Goal: Use online tool/utility: Utilize a website feature to perform a specific function

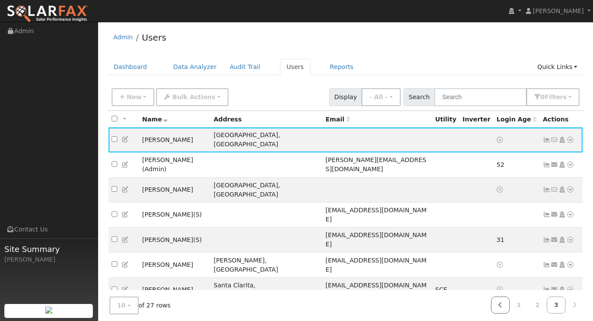
click at [501, 306] on icon at bounding box center [500, 304] width 4 height 6
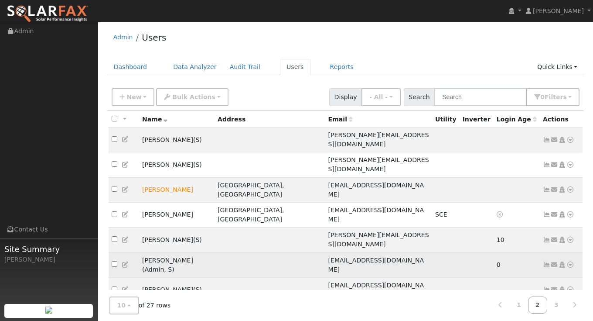
scroll to position [9, 0]
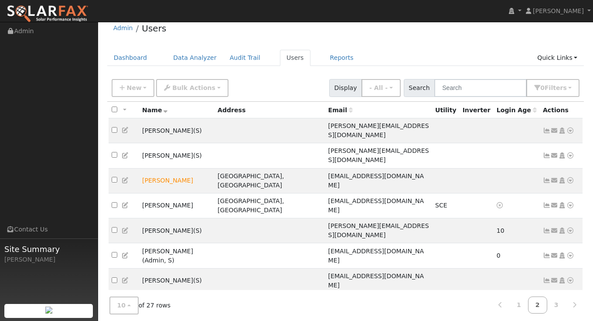
click at [572, 297] on icon at bounding box center [570, 300] width 8 height 6
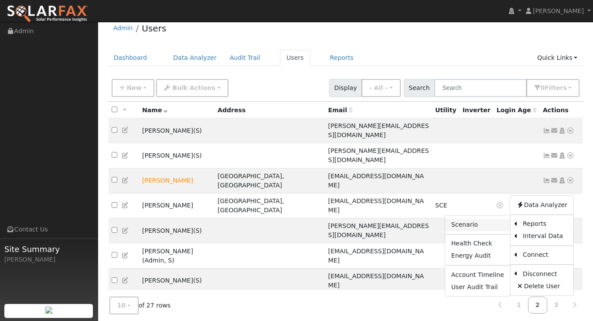
click at [486, 218] on link "Scenario" at bounding box center [477, 224] width 65 height 12
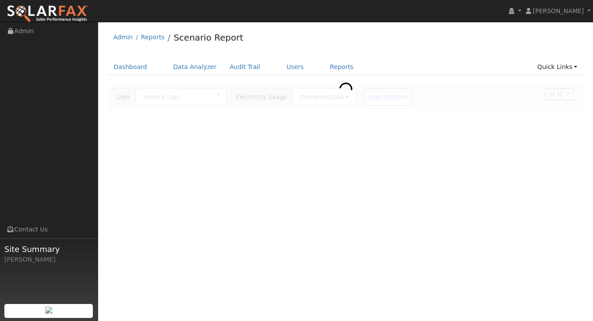
type input "[PERSON_NAME]"
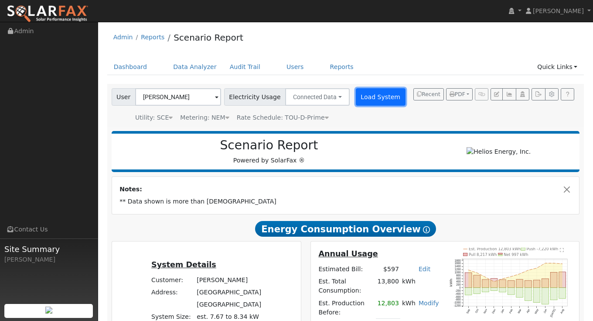
click at [376, 98] on button "Load System" at bounding box center [381, 96] width 50 height 17
click at [225, 118] on icon at bounding box center [227, 117] width 4 height 6
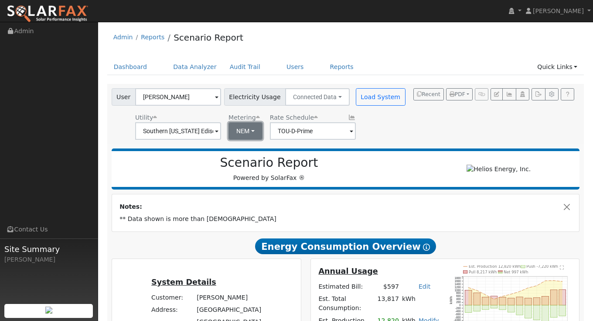
click at [252, 136] on button "NEM" at bounding box center [246, 130] width 34 height 17
click at [414, 127] on div "User [PERSON_NAME] Account Default Account Default Account [STREET_ADDRESS] Pri…" at bounding box center [344, 112] width 468 height 55
click at [356, 92] on button "Load System" at bounding box center [381, 96] width 50 height 17
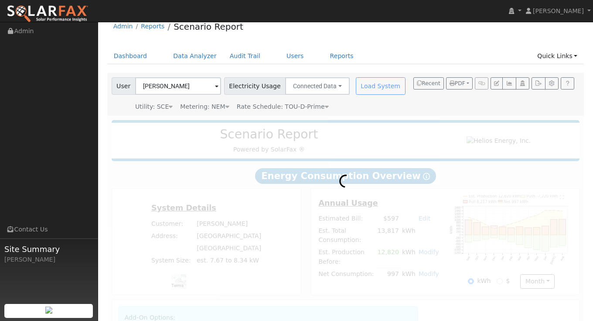
radio input "true"
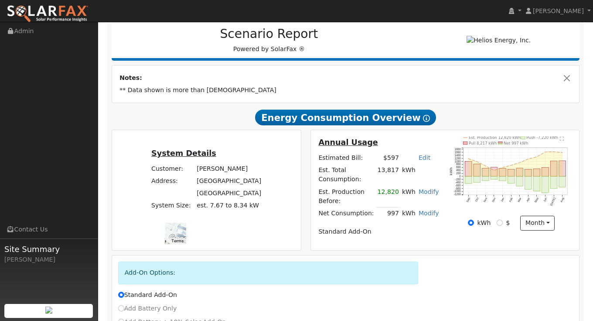
scroll to position [125, 0]
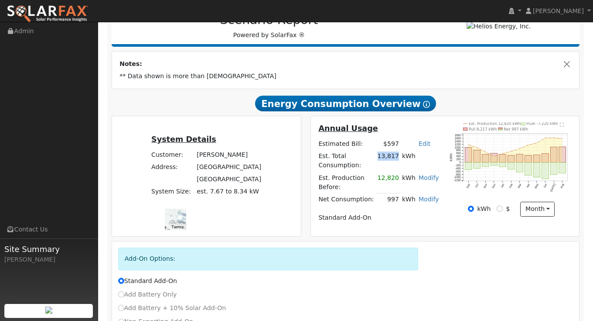
drag, startPoint x: 401, startPoint y: 160, endPoint x: 382, endPoint y: 160, distance: 18.8
click at [382, 160] on td "13,817" at bounding box center [388, 160] width 24 height 21
drag, startPoint x: 400, startPoint y: 180, endPoint x: 382, endPoint y: 183, distance: 19.0
click at [382, 183] on td "12,820" at bounding box center [388, 181] width 24 height 21
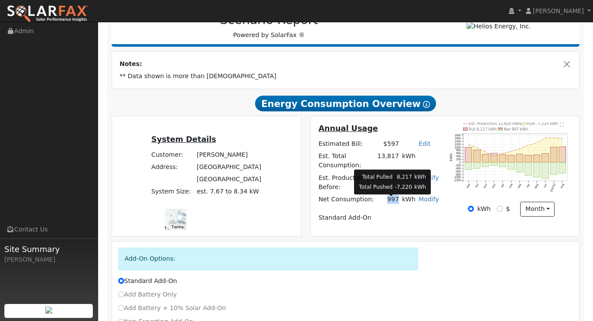
drag, startPoint x: 400, startPoint y: 202, endPoint x: 390, endPoint y: 201, distance: 10.0
click at [390, 201] on td "997" at bounding box center [388, 199] width 24 height 13
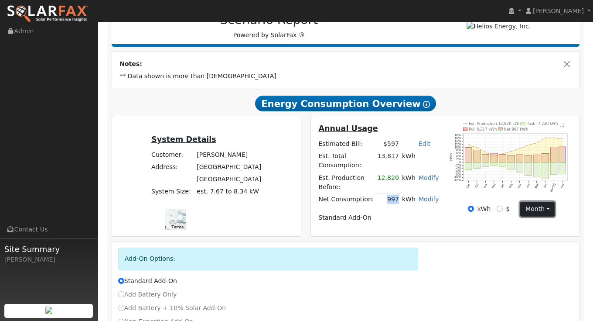
click at [542, 216] on button "month" at bounding box center [537, 208] width 34 height 15
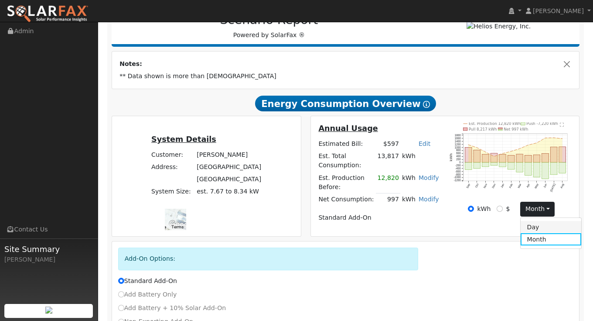
click at [544, 230] on link "Day" at bounding box center [551, 227] width 61 height 12
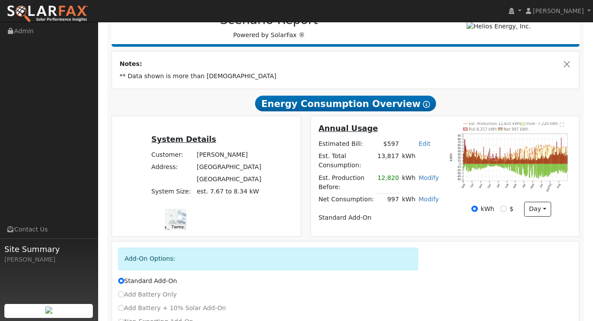
click at [562, 127] on text "" at bounding box center [562, 125] width 4 height 4
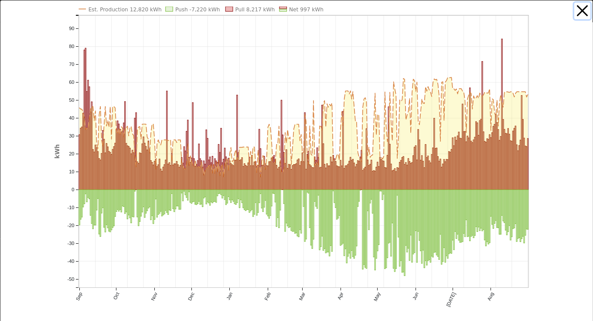
click at [583, 13] on button "button" at bounding box center [582, 11] width 17 height 17
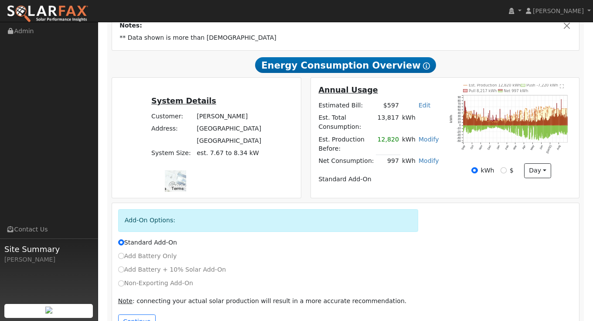
scroll to position [195, 0]
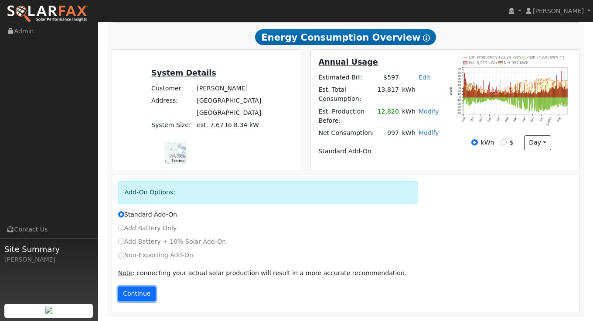
click at [134, 293] on button "Continue" at bounding box center [137, 293] width 38 height 15
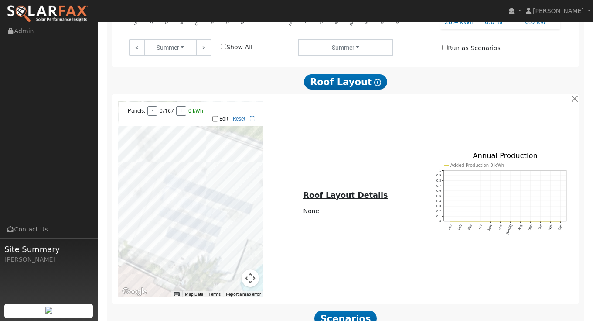
scroll to position [567, 0]
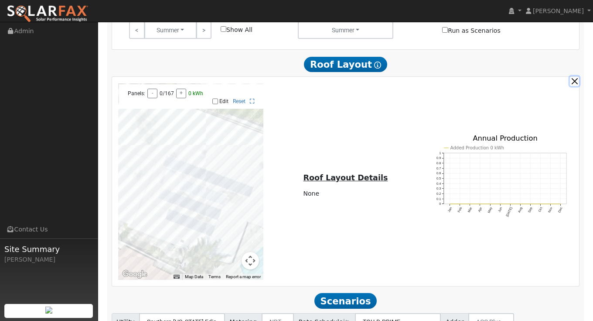
click at [576, 85] on button "button" at bounding box center [574, 80] width 9 height 9
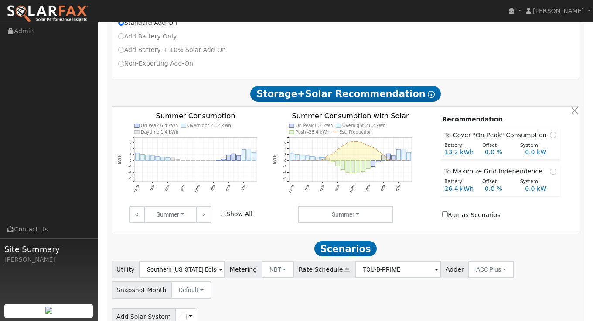
scroll to position [427, 0]
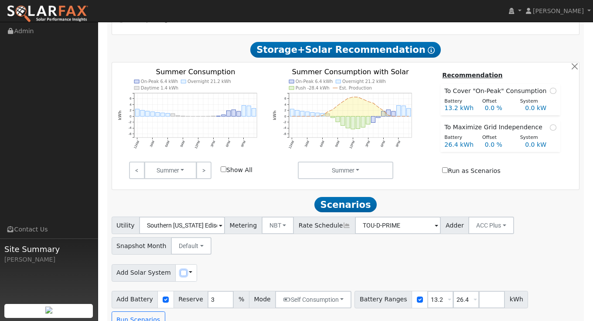
click at [181, 276] on input "checkbox" at bounding box center [184, 273] width 6 height 6
checkbox input "true"
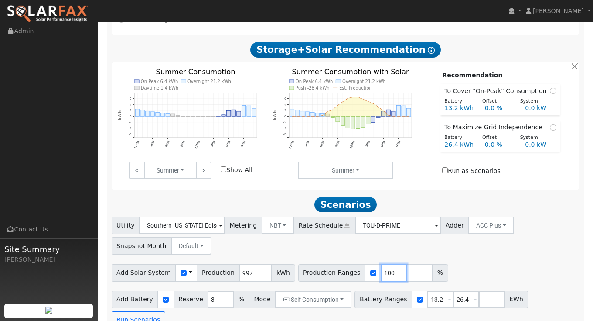
click at [381, 276] on input "100" at bounding box center [394, 272] width 26 height 17
click at [381, 273] on input "100" at bounding box center [394, 272] width 26 height 17
type input "0"
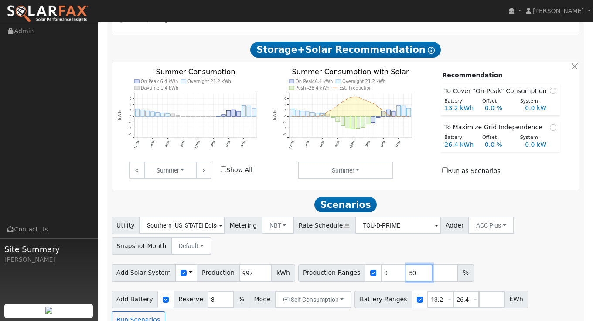
type input "50"
type input "100"
type input "125"
click at [432, 305] on input "13.2" at bounding box center [440, 298] width 26 height 17
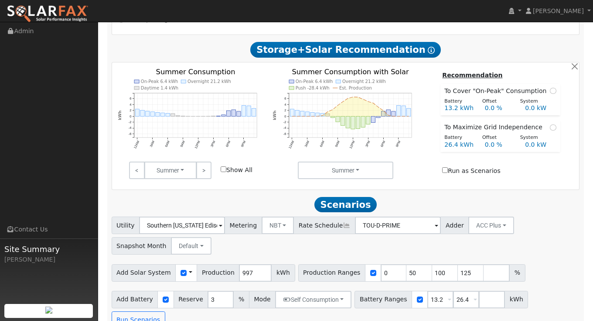
click at [544, 277] on div "Add Solar System Use CSV Data Production 997 kWh Production Ranges 0 50 100 125…" at bounding box center [345, 271] width 471 height 20
click at [165, 311] on button "Run Scenarios" at bounding box center [139, 319] width 54 height 17
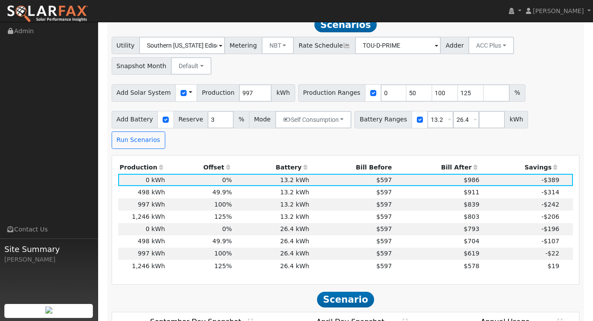
scroll to position [606, 0]
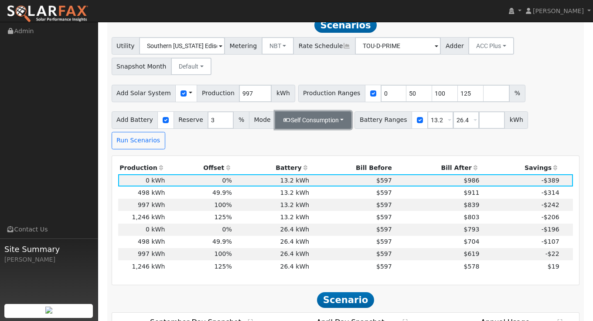
click at [334, 125] on button "Self Consumption" at bounding box center [313, 119] width 76 height 17
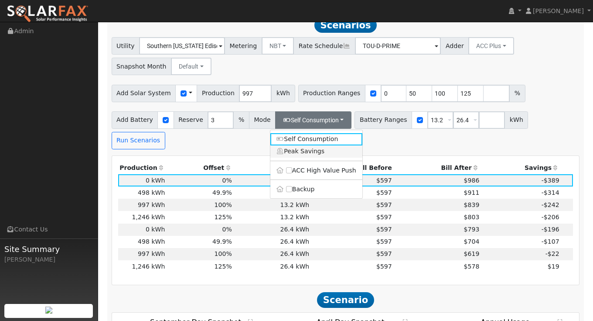
click at [316, 156] on link "Peak Savings" at bounding box center [316, 151] width 92 height 12
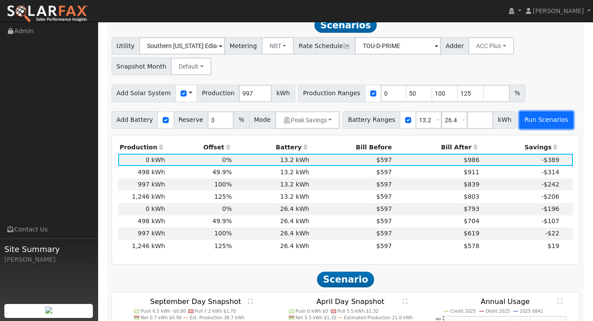
click at [536, 126] on button "Run Scenarios" at bounding box center [546, 119] width 54 height 17
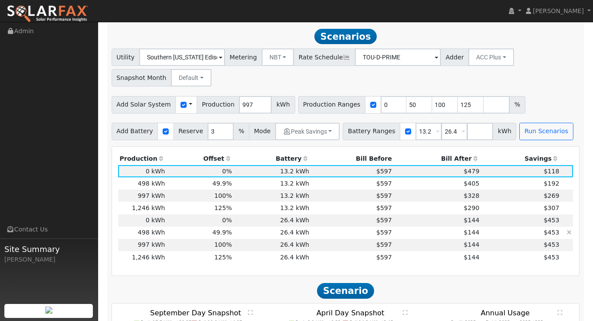
scroll to position [600, 0]
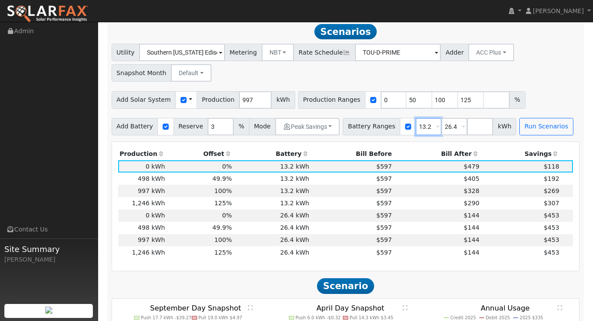
click at [416, 133] on input "13.2" at bounding box center [429, 126] width 26 height 17
click at [423, 129] on input "013.2" at bounding box center [429, 126] width 26 height 17
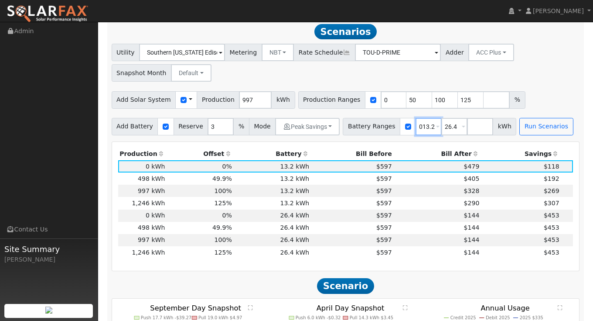
type input "26.4"
type input "2"
type input "0"
type input "13.2"
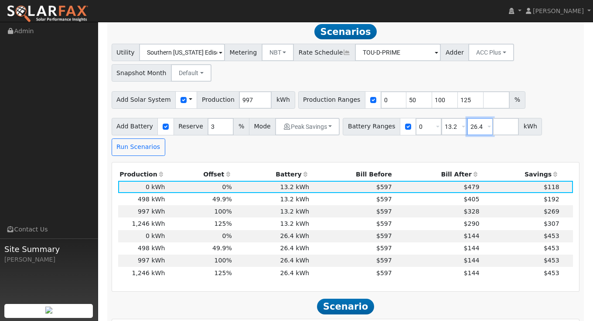
type input "26.4"
click at [549, 155] on div "Add Battery Reserve 3 % Mode Peak Savings Self Consumption Peak Savings ACC Hig…" at bounding box center [345, 135] width 471 height 41
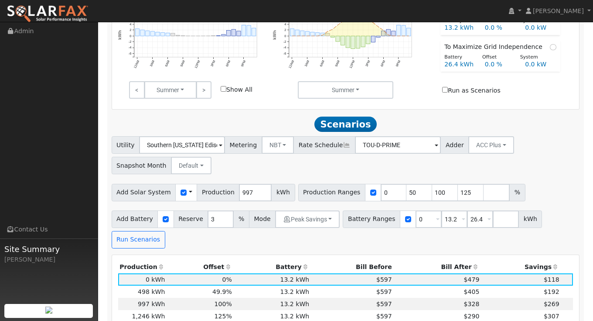
scroll to position [509, 0]
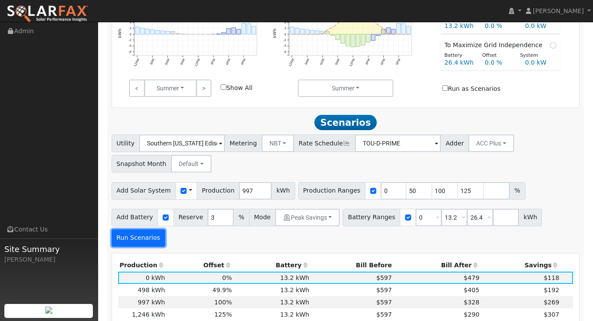
click at [147, 242] on button "Run Scenarios" at bounding box center [139, 237] width 54 height 17
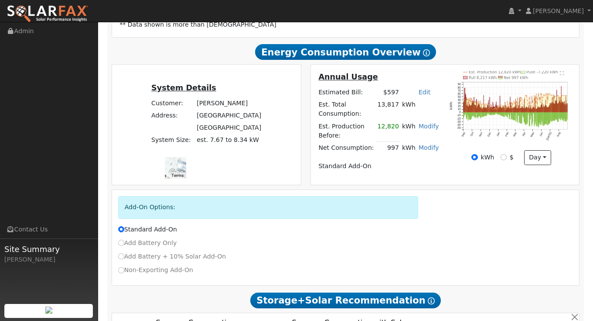
scroll to position [0, 0]
